Goal: Navigation & Orientation: Find specific page/section

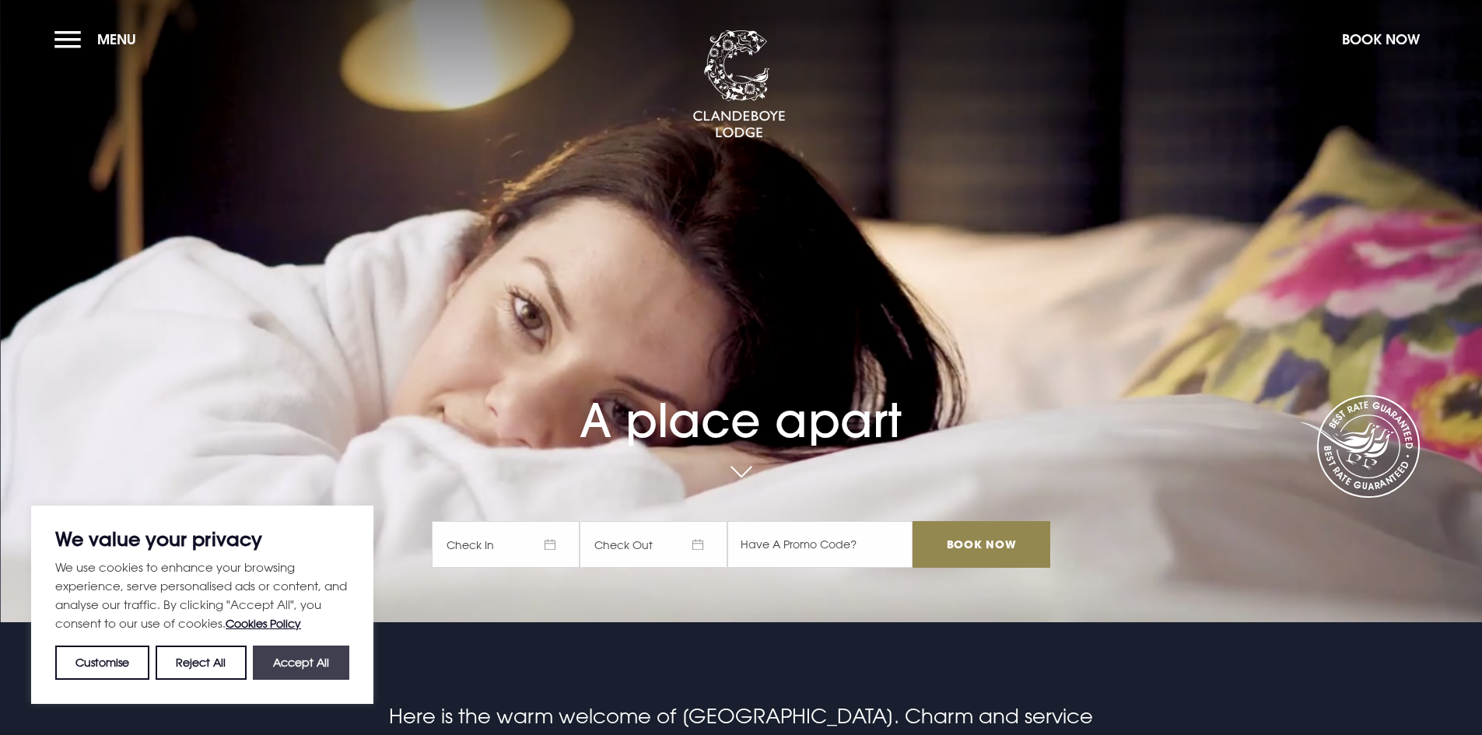
click at [331, 667] on button "Accept All" at bounding box center [301, 663] width 96 height 34
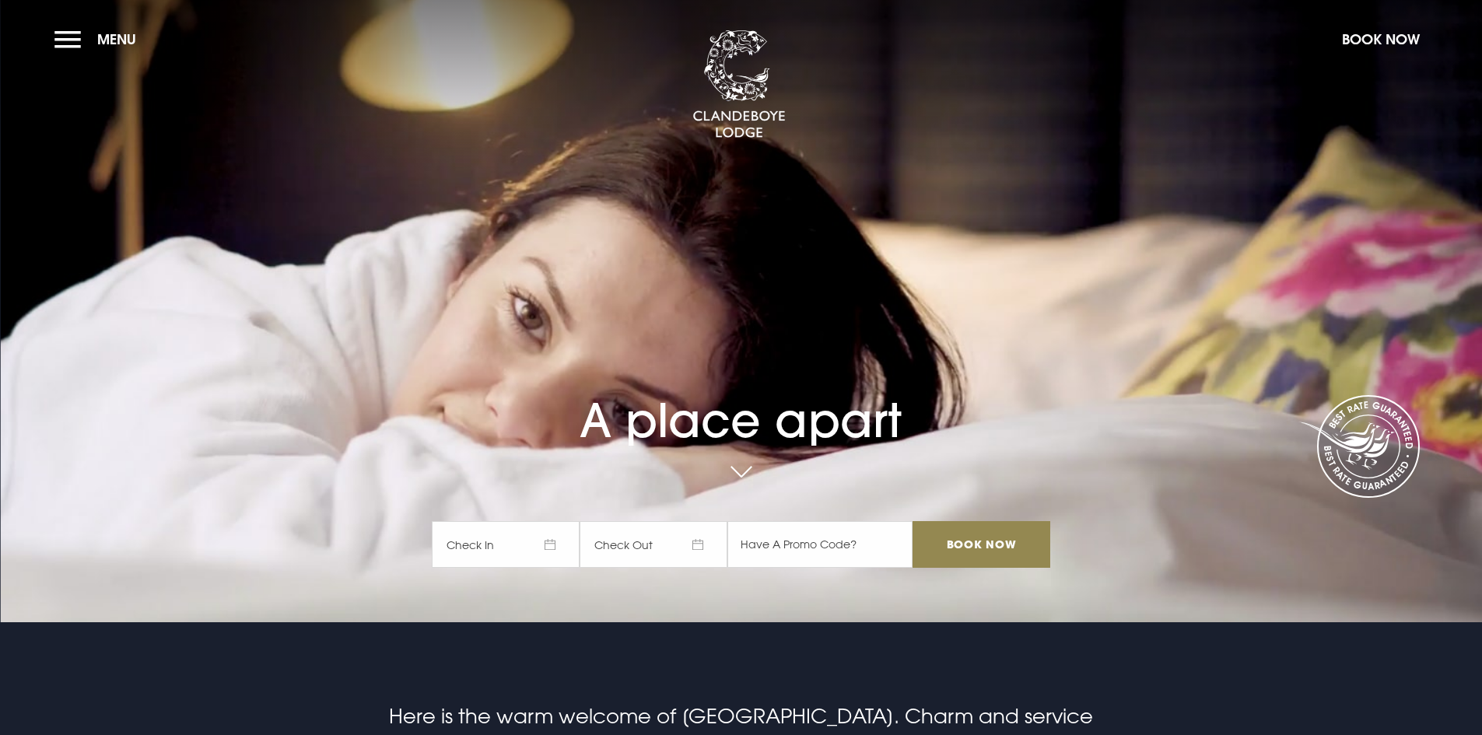
checkbox input "true"
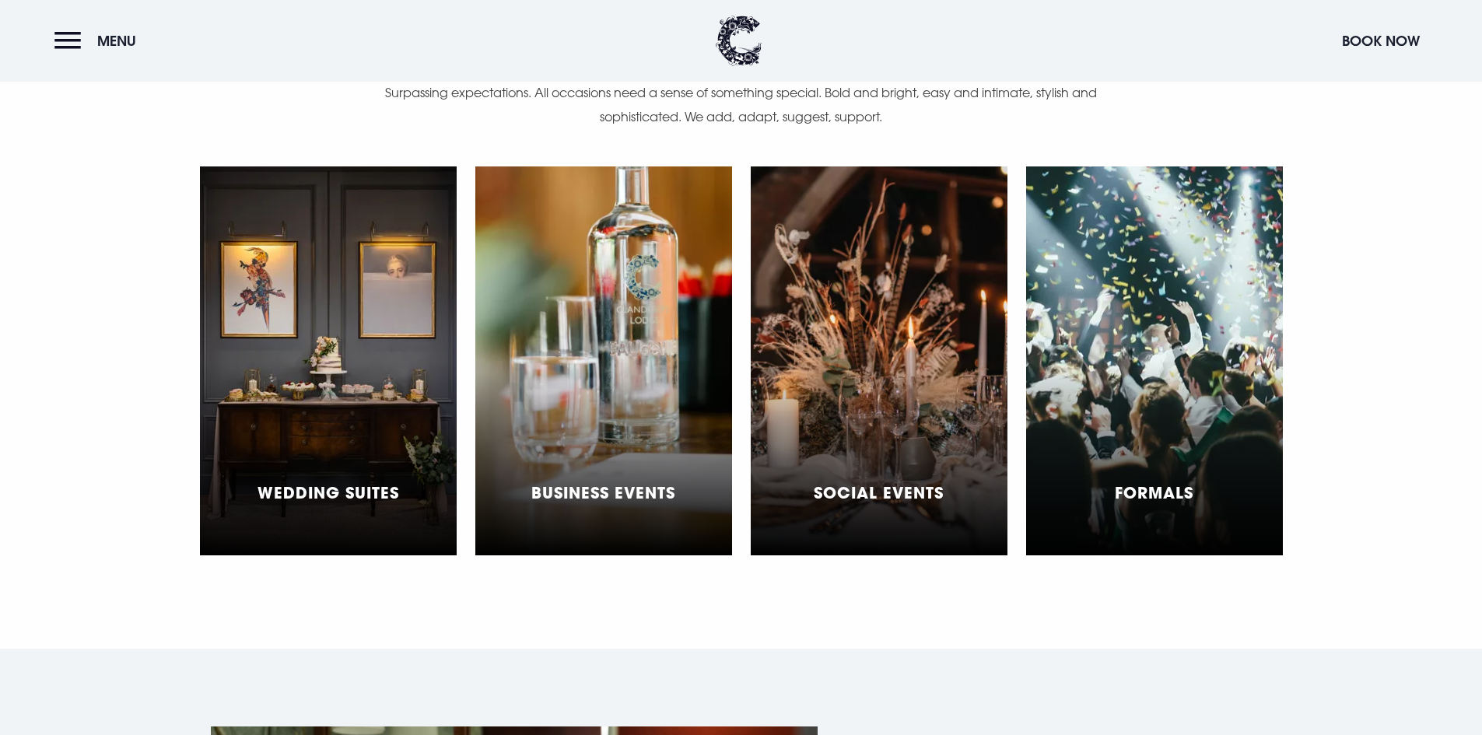
scroll to position [4900, 0]
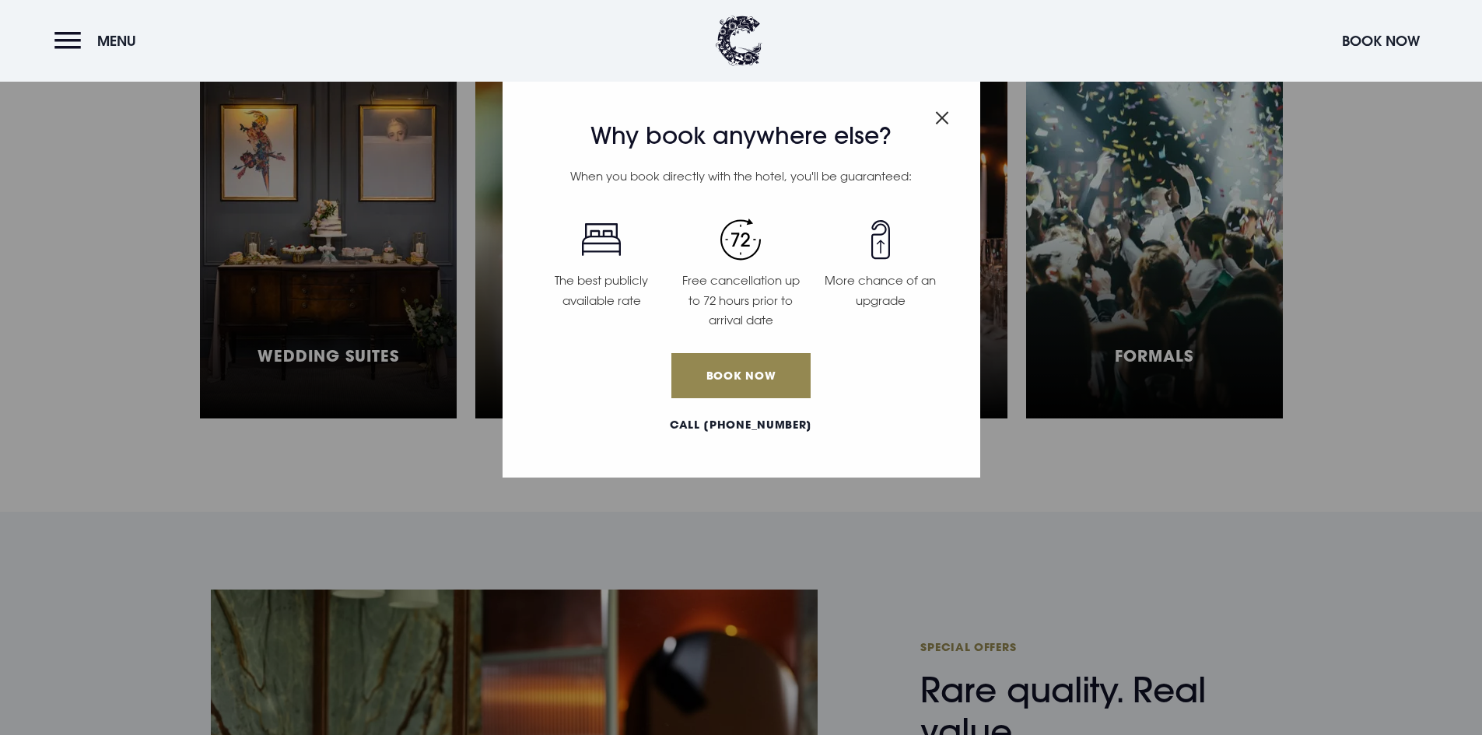
click at [936, 114] on img "Close modal" at bounding box center [942, 117] width 14 height 13
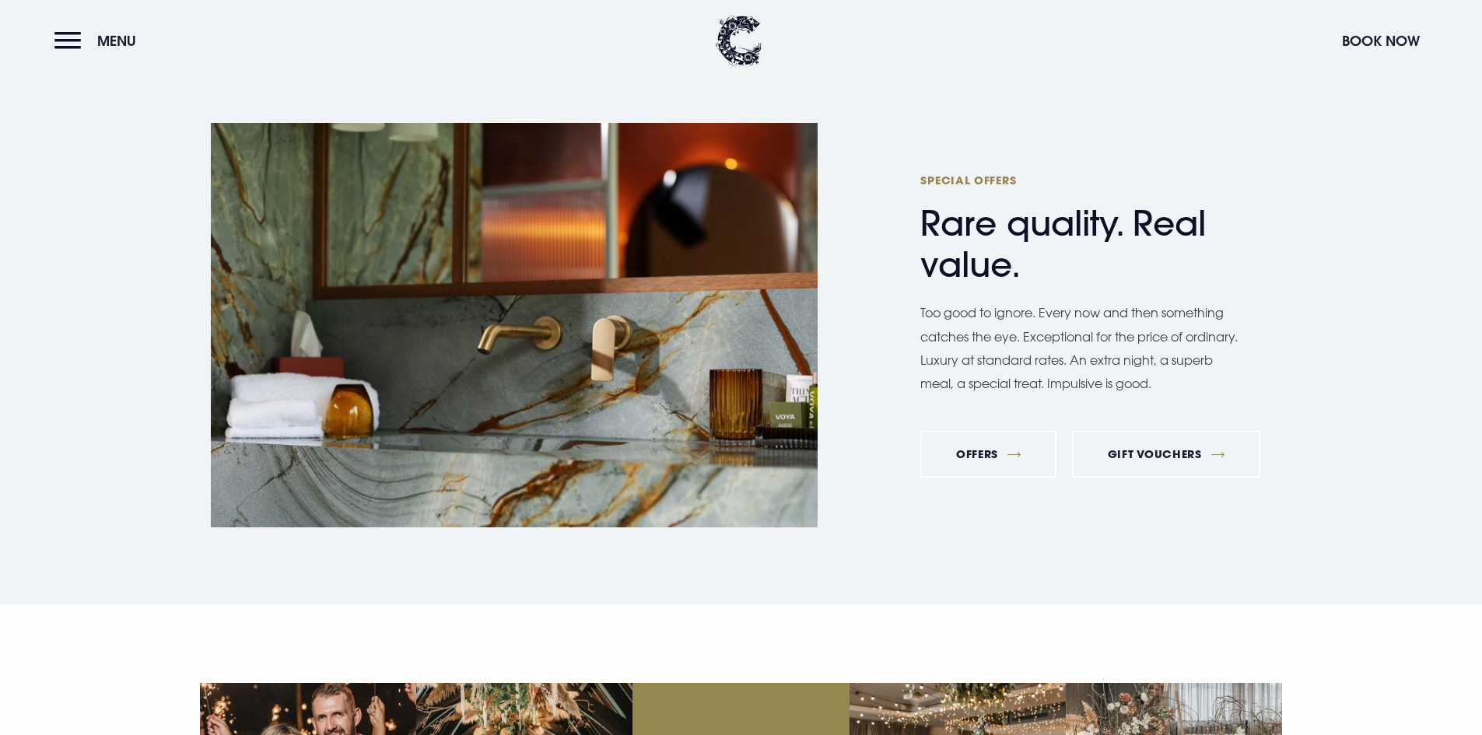
scroll to position [5911, 0]
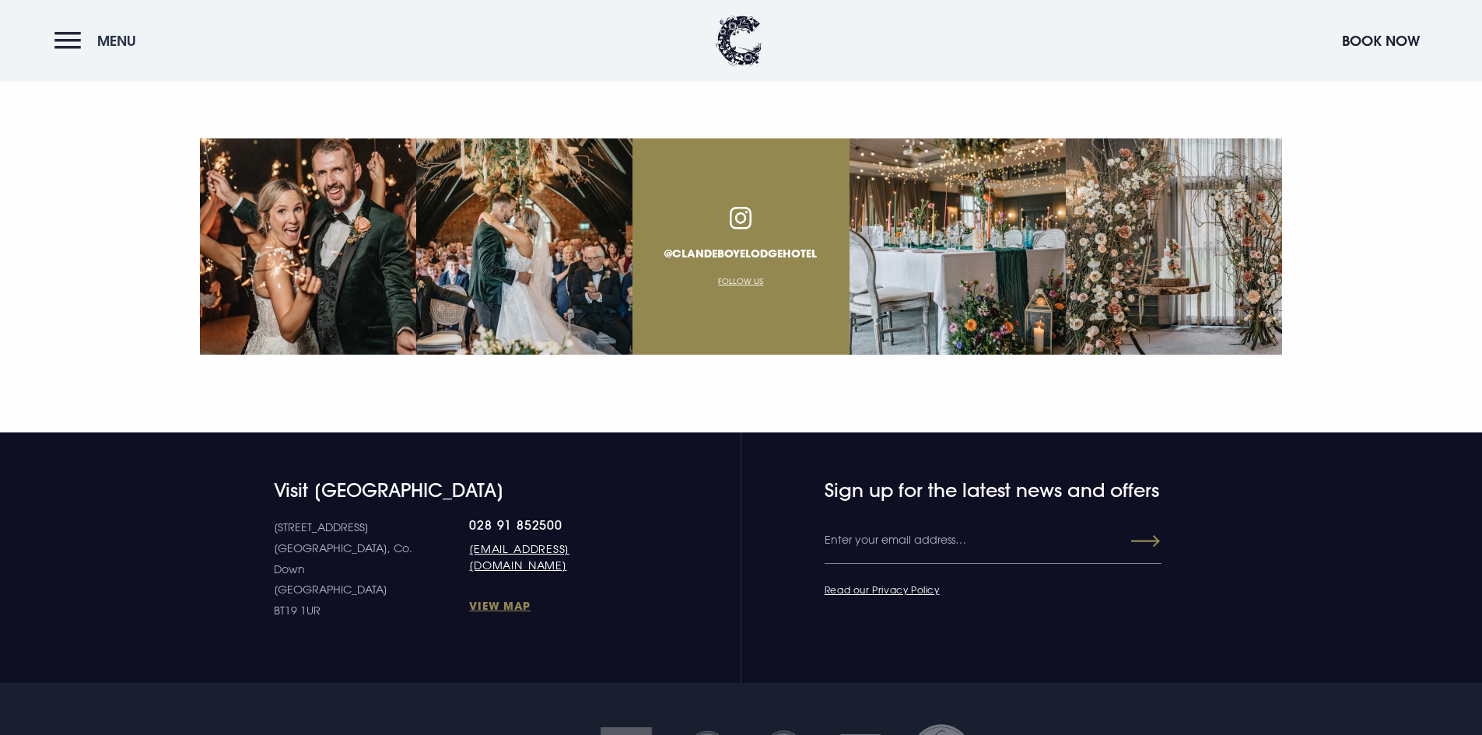
click at [95, 33] on button "Menu" at bounding box center [98, 40] width 89 height 33
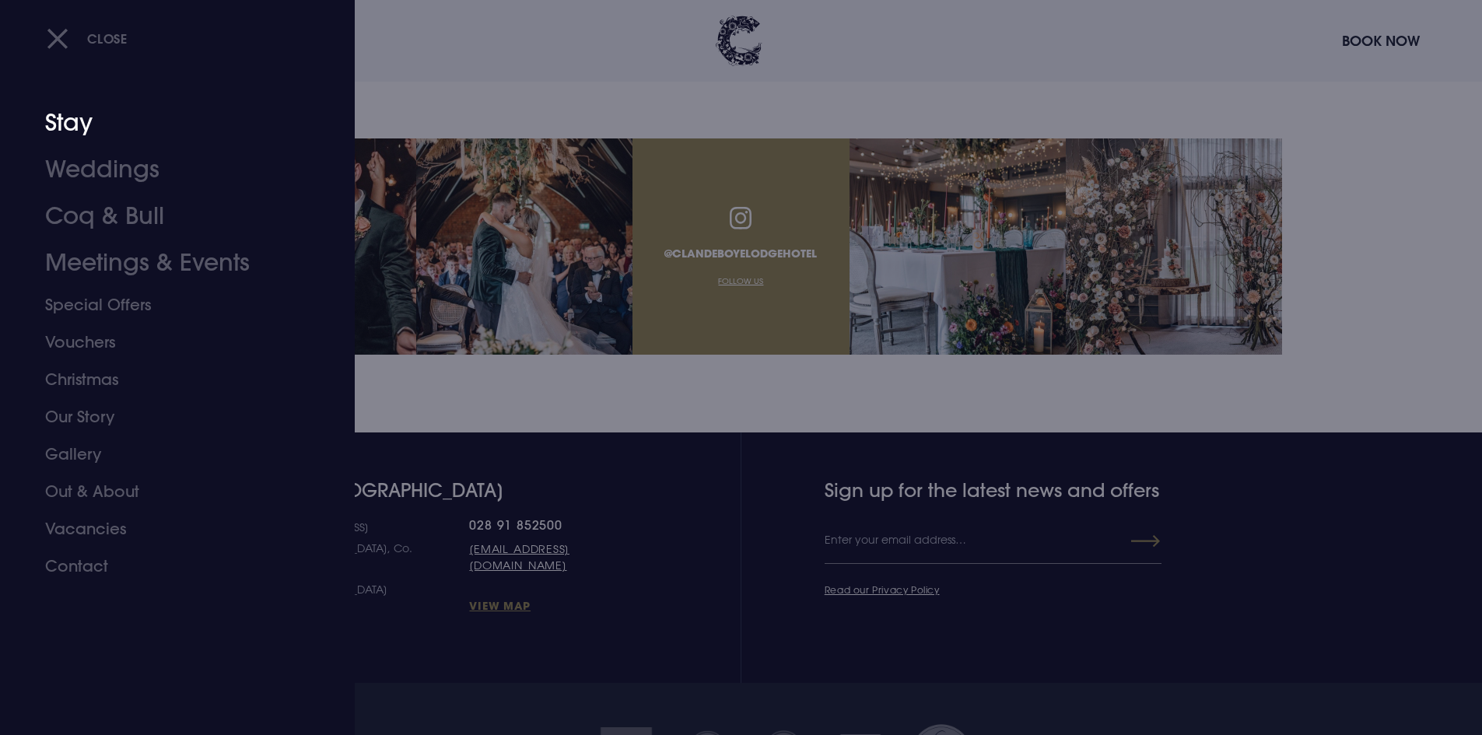
click at [80, 127] on link "Stay" at bounding box center [168, 123] width 246 height 47
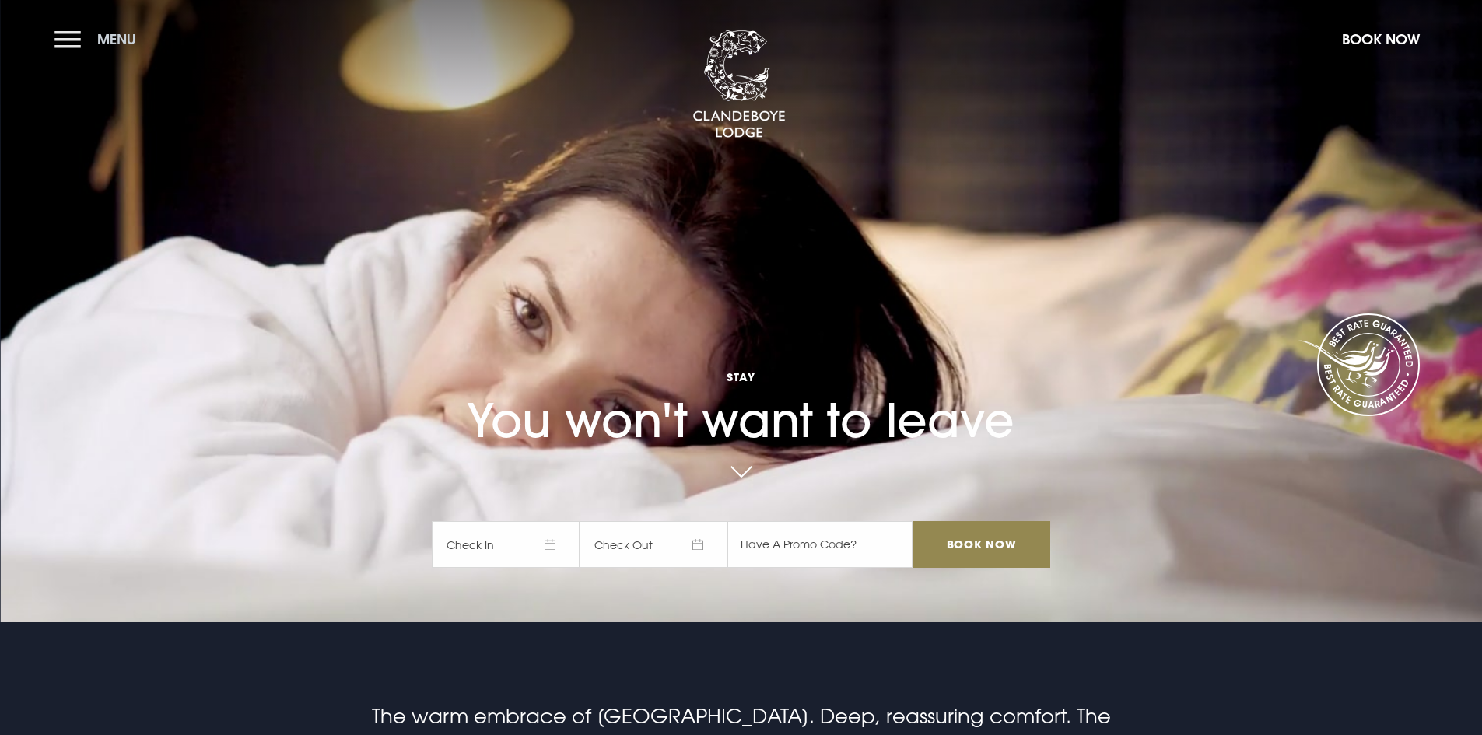
click at [75, 32] on button "Menu" at bounding box center [98, 39] width 89 height 33
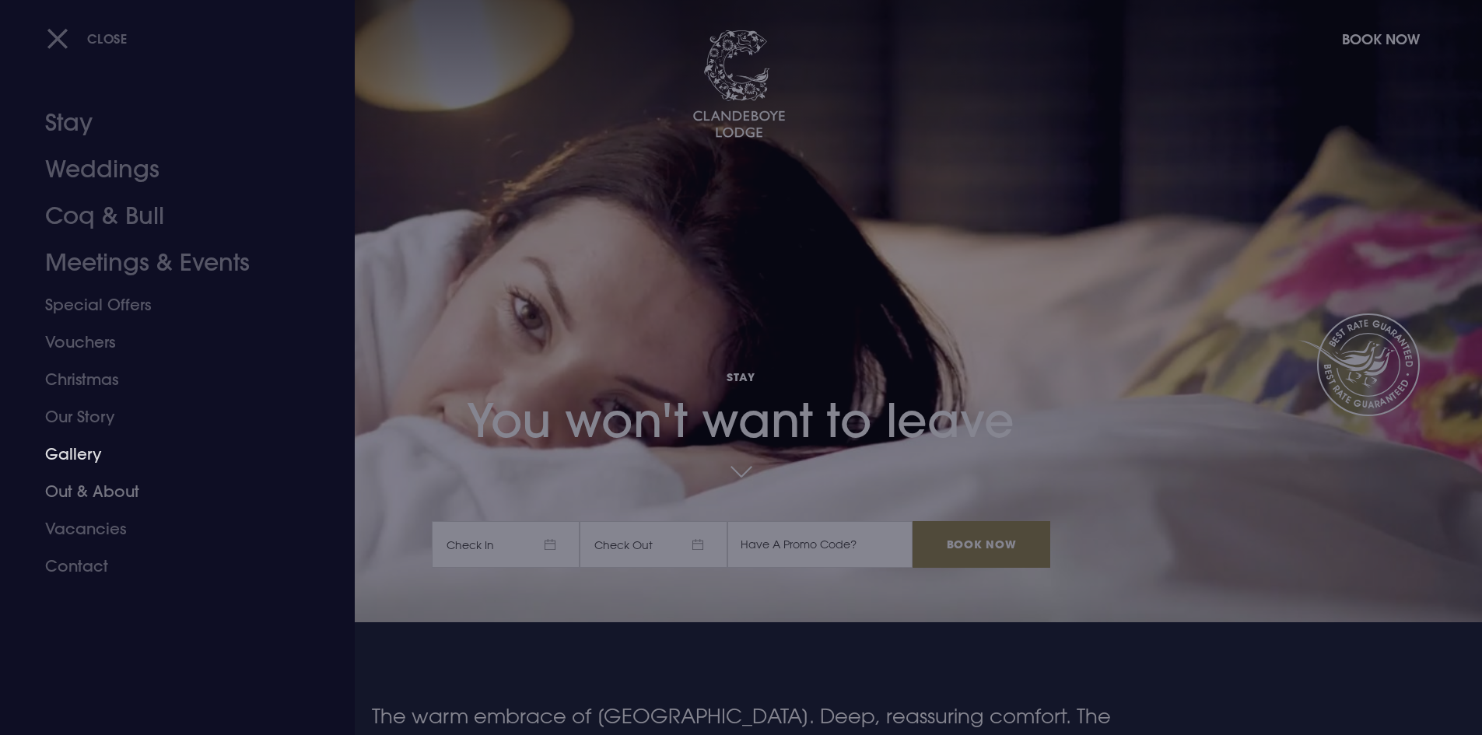
click at [75, 463] on link "Gallery" at bounding box center [168, 454] width 246 height 37
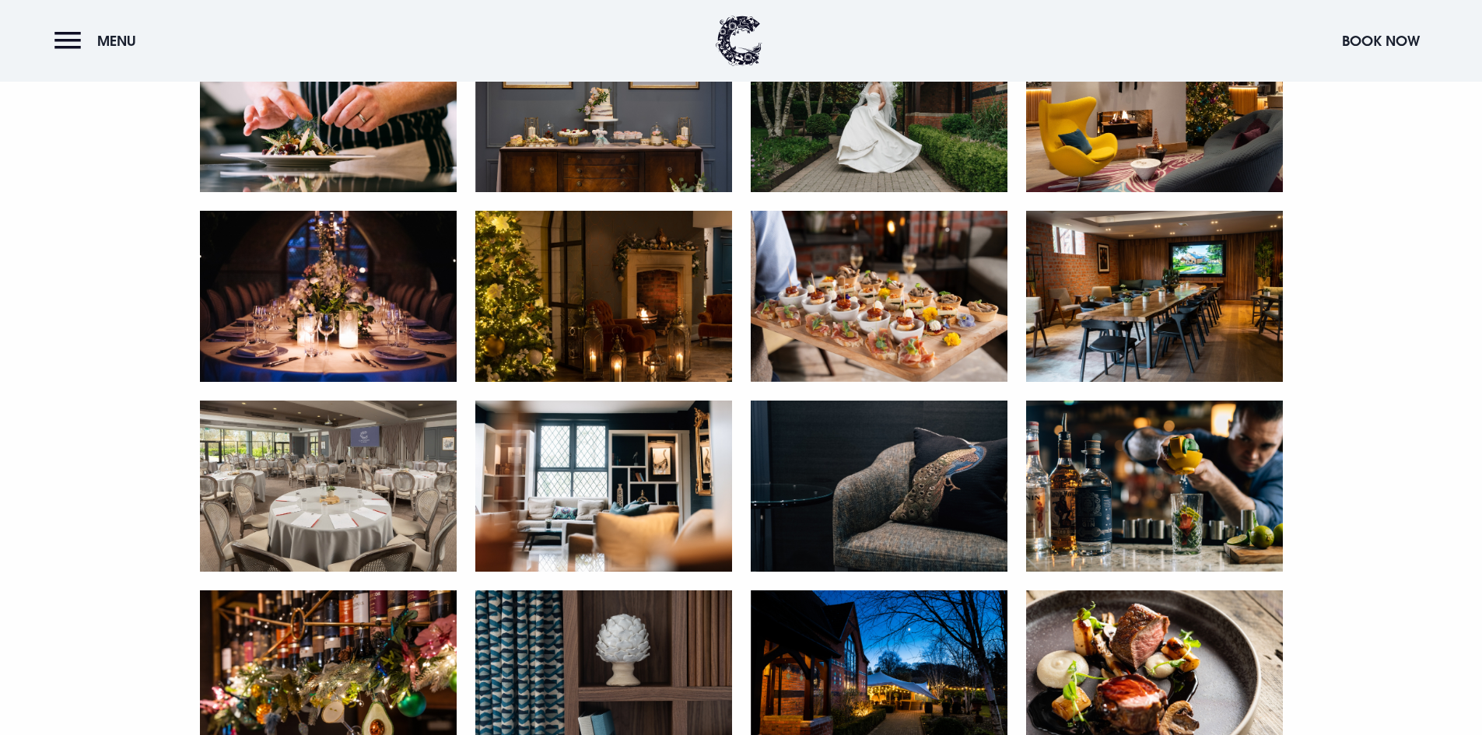
scroll to position [3033, 0]
